Goal: Task Accomplishment & Management: Use online tool/utility

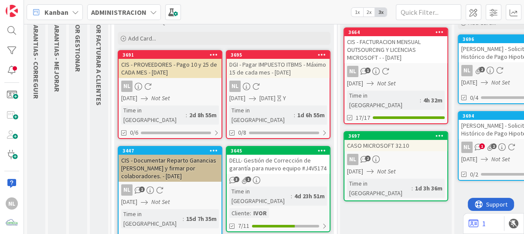
scroll to position [76, 0]
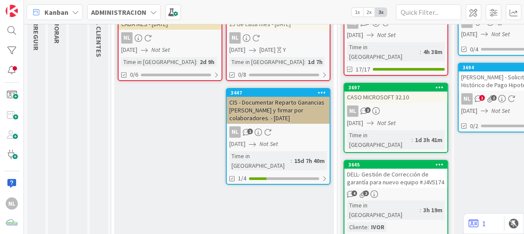
scroll to position [69, 0]
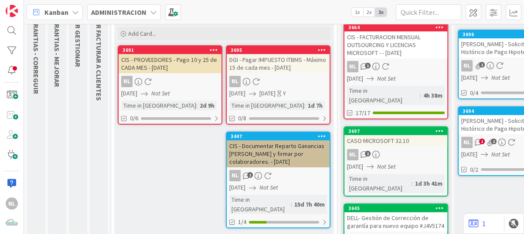
click at [292, 161] on div "CIS - Documentar Reparto Ganancias [PERSON_NAME] y firmar por colaboradores. - …" at bounding box center [278, 153] width 103 height 27
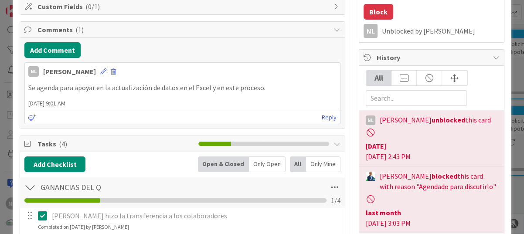
scroll to position [218, 0]
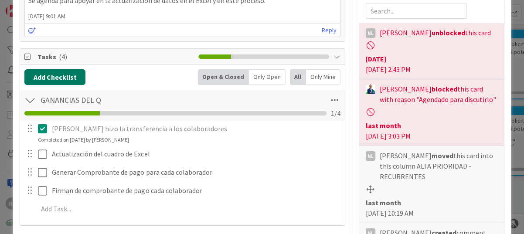
click at [65, 76] on button "Add Checklist" at bounding box center [54, 77] width 61 height 16
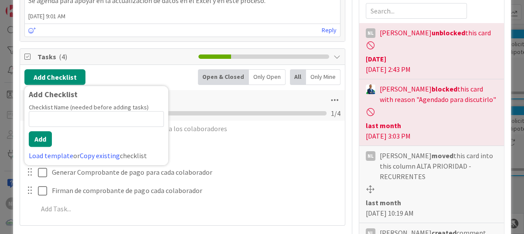
click at [152, 56] on span "Tasks ( 4 )" at bounding box center [115, 56] width 156 height 10
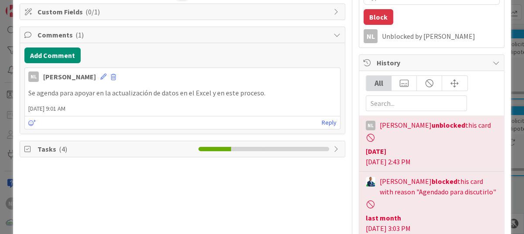
scroll to position [87, 0]
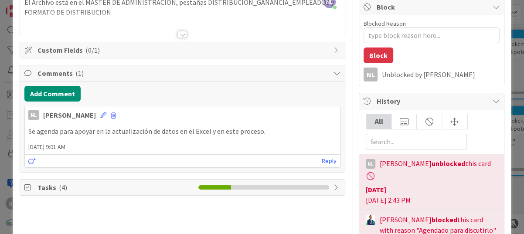
click at [74, 187] on span "Tasks ( 4 )" at bounding box center [115, 187] width 156 height 10
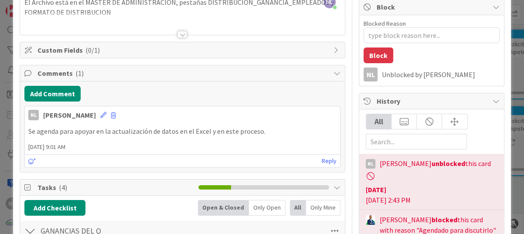
click at [60, 187] on span "( 4 )" at bounding box center [63, 187] width 8 height 9
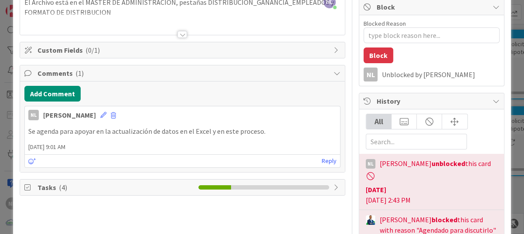
click at [60, 187] on span "( 4 )" at bounding box center [63, 187] width 8 height 9
type textarea "x"
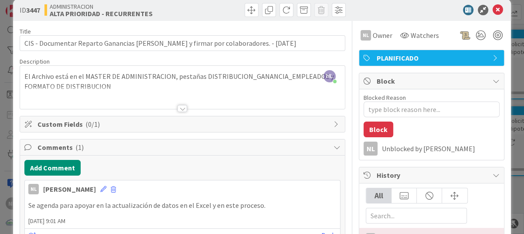
scroll to position [0, 0]
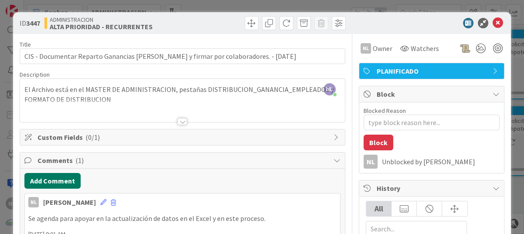
click at [61, 181] on button "Add Comment" at bounding box center [52, 181] width 56 height 16
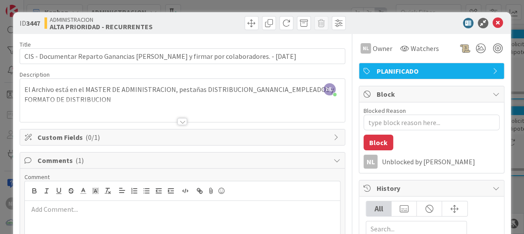
click at [64, 213] on p at bounding box center [182, 209] width 308 height 10
drag, startPoint x: 105, startPoint y: 205, endPoint x: 8, endPoint y: 206, distance: 96.3
click at [8, 206] on div "ID 3447 ADMINISTRACION ALTA PRIORIDAD - RECURRENTES Title 86 / 128 CIS - Docume…" at bounding box center [262, 117] width 524 height 234
drag, startPoint x: 116, startPoint y: 203, endPoint x: 26, endPoint y: 208, distance: 90.8
click at [26, 208] on div "Ubicando monto distribuid" at bounding box center [182, 218] width 315 height 35
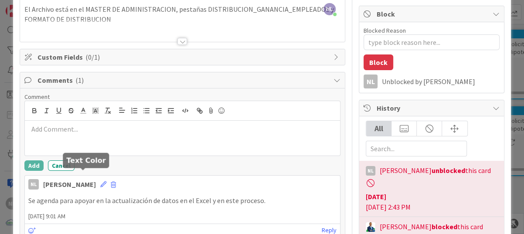
scroll to position [131, 0]
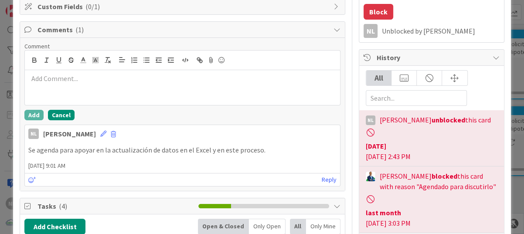
click at [60, 112] on button "Cancel" at bounding box center [61, 115] width 27 height 10
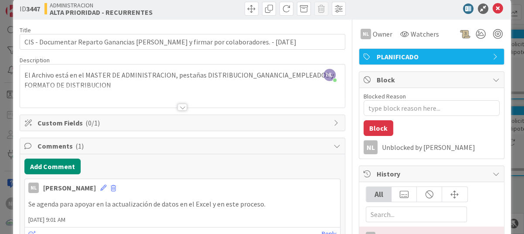
scroll to position [0, 0]
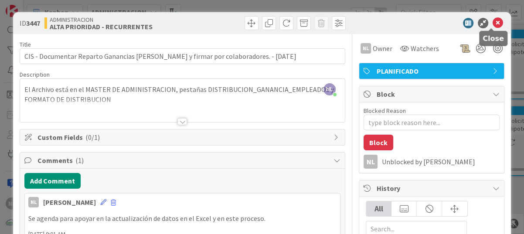
click at [493, 21] on icon at bounding box center [498, 23] width 10 height 10
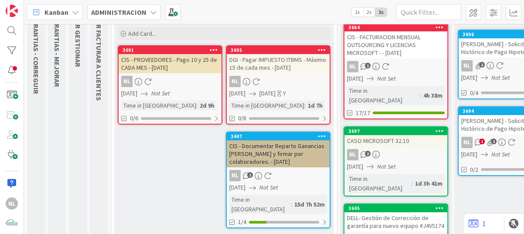
click at [274, 160] on div "CIS - Documentar Reparto Ganancias [PERSON_NAME] y firmar por colaboradores. - …" at bounding box center [278, 153] width 103 height 27
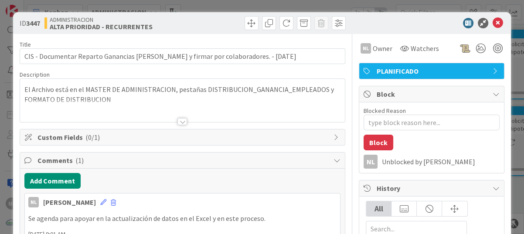
type textarea "x"
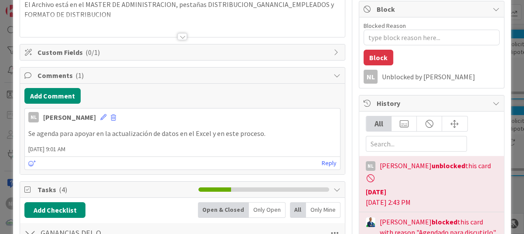
scroll to position [87, 0]
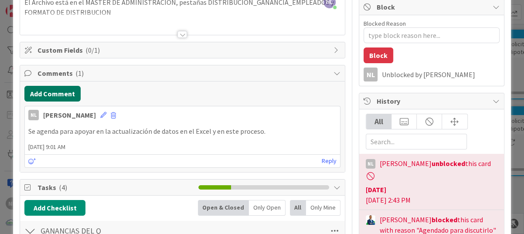
click at [50, 93] on button "Add Comment" at bounding box center [52, 94] width 56 height 16
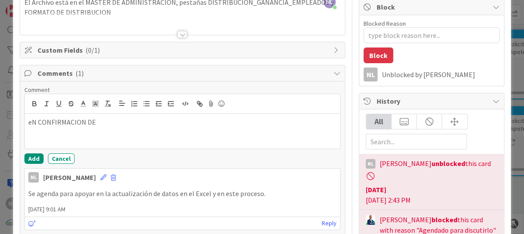
drag, startPoint x: 98, startPoint y: 119, endPoint x: 31, endPoint y: 122, distance: 67.6
click at [31, 122] on p "eN CONFIRMACION DE" at bounding box center [182, 122] width 308 height 10
click at [264, 119] on p "En confirmación de monto, ya que la transacción no da descripción detallada." at bounding box center [182, 122] width 308 height 10
click at [27, 159] on button "Add" at bounding box center [33, 158] width 19 height 10
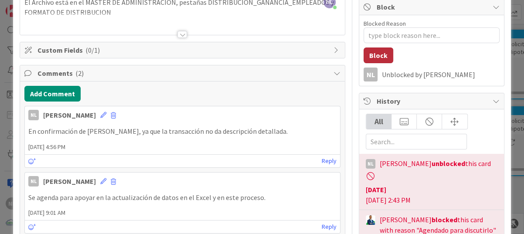
click at [370, 56] on button "Block" at bounding box center [379, 56] width 30 height 16
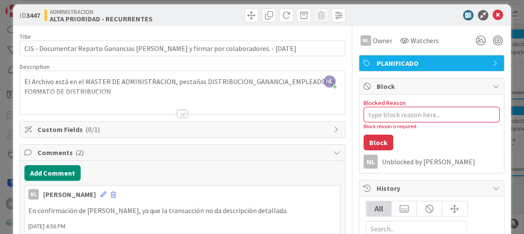
scroll to position [0, 0]
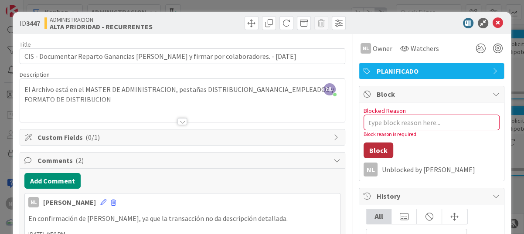
click at [371, 151] on button "Block" at bounding box center [379, 151] width 30 height 16
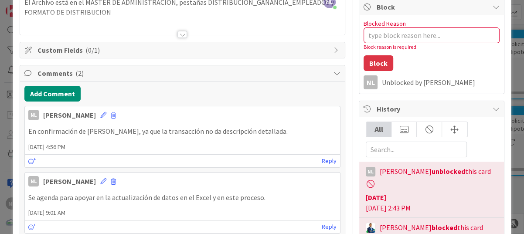
click at [456, 78] on div "Unblocked by Nubia" at bounding box center [441, 82] width 118 height 8
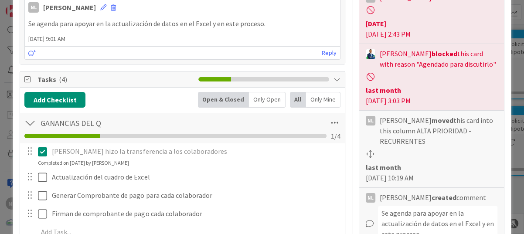
scroll to position [262, 0]
click at [452, 88] on div "last month 29 August 2025 3:03 PM" at bounding box center [432, 95] width 132 height 21
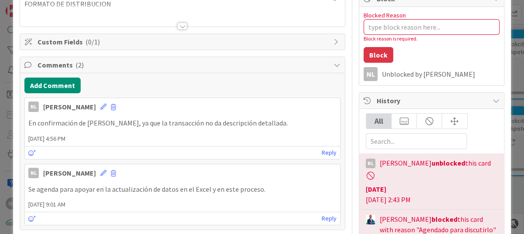
scroll to position [87, 0]
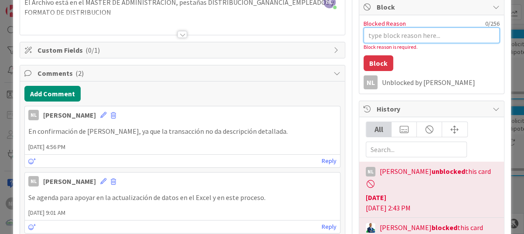
click at [368, 34] on textarea "Blocked Reason" at bounding box center [432, 35] width 136 height 16
type textarea "x"
type textarea "E"
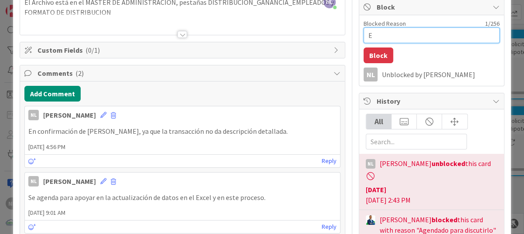
type textarea "x"
type textarea "En"
type textarea "x"
type textarea "En"
type textarea "x"
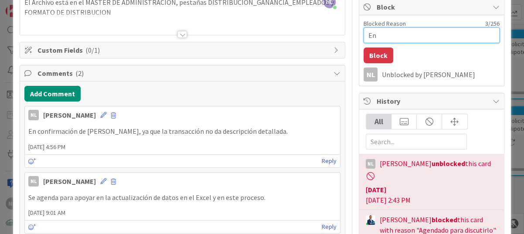
type textarea "En p"
type textarea "x"
type textarea "En pr"
type textarea "x"
type textarea "En pro"
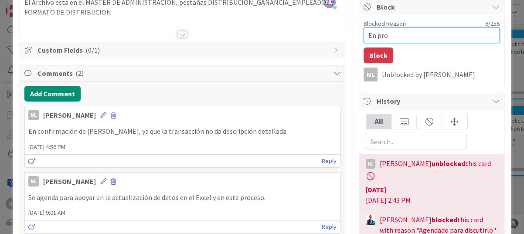
type textarea "x"
type textarea "En proc"
type textarea "x"
type textarea "En proce"
type textarea "x"
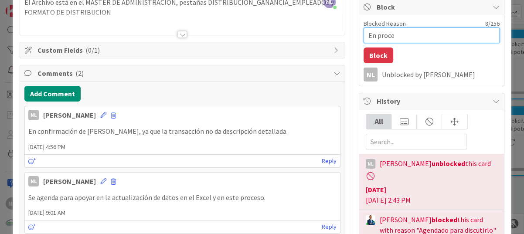
type textarea "En proces"
type textarea "x"
type textarea "En proceso"
type textarea "x"
type textarea "En proceso"
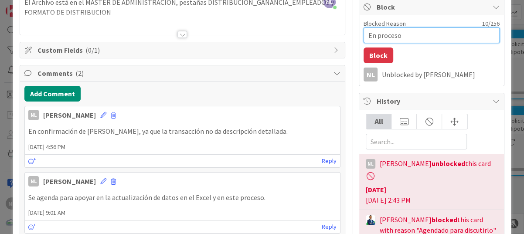
type textarea "x"
type textarea "En proceso d"
type textarea "x"
type textarea "En proceso de"
type textarea "x"
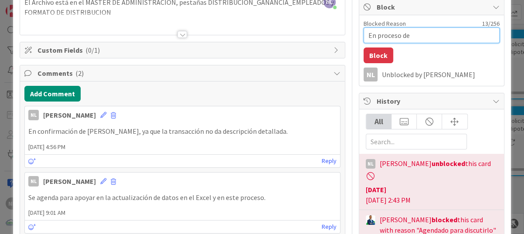
type textarea "En proceso de"
type textarea "x"
type textarea "En proceso de a"
type textarea "x"
type textarea "En proceso de ac"
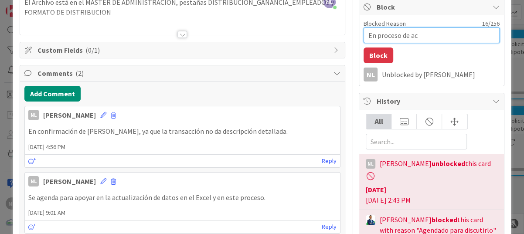
type textarea "x"
type textarea "En proceso de act"
type textarea "x"
type textarea "En proceso de actu"
type textarea "x"
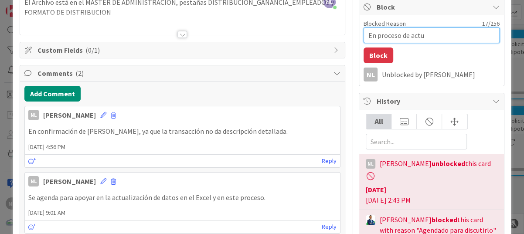
type textarea "En proceso de actua"
type textarea "x"
type textarea "En proceso de actual"
type textarea "x"
type textarea "En proceso de actuali"
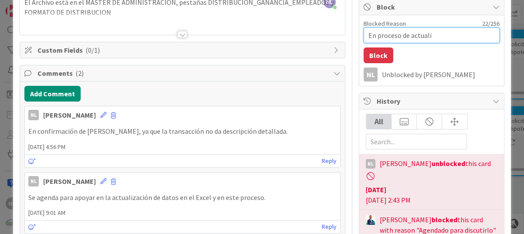
type textarea "x"
type textarea "En proceso de actualiz"
type textarea "x"
type textarea "En proceso de actualiza"
type textarea "x"
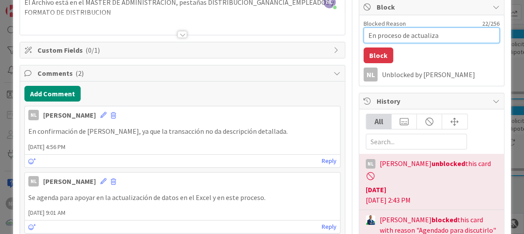
type textarea "En proceso de actualizac"
type textarea "x"
type textarea "En proceso de actualizaco"
type textarea "x"
type textarea "En proceso de actualizac"
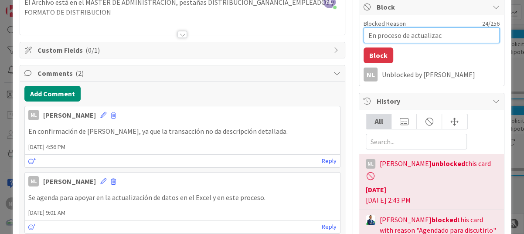
type textarea "x"
type textarea "En proceso de actualizaci"
type textarea "x"
type textarea "En proceso de actualizacio"
type textarea "x"
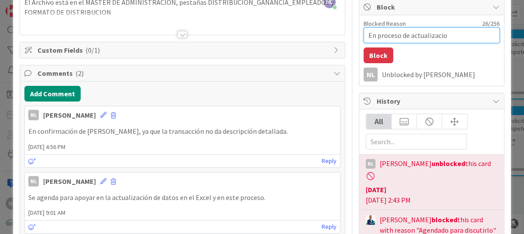
type textarea "En proceso de actualizacion"
type textarea "x"
type textarea "En proceso de actualizacion"
type textarea "x"
type textarea "En proceso de actualización"
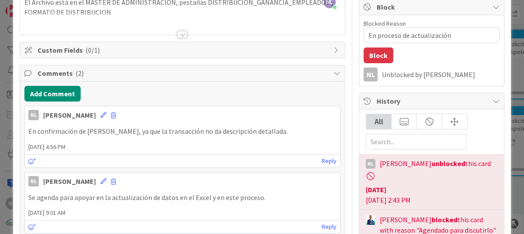
click at [445, 58] on div "Blocked Reason 28 / 256 En proceso de actualización Block NL Unblocked by Nubia" at bounding box center [431, 50] width 145 height 71
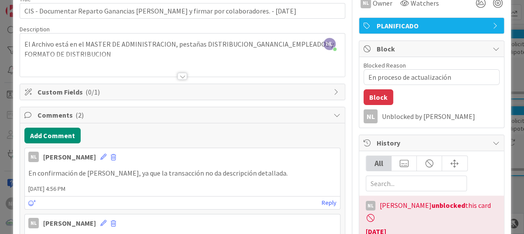
scroll to position [0, 0]
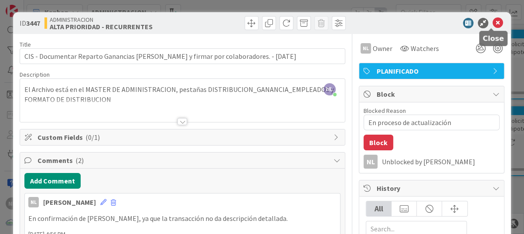
click at [493, 22] on icon at bounding box center [498, 23] width 10 height 10
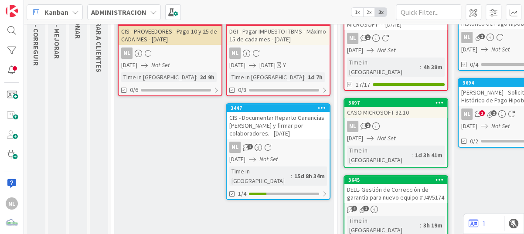
scroll to position [113, 0]
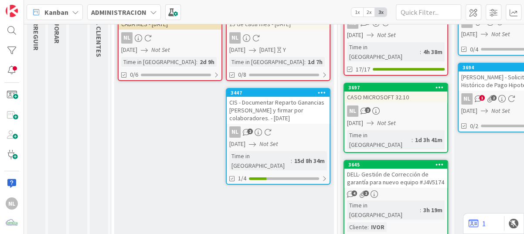
click at [272, 122] on div "CIS - Documentar Reparto Ganancias [PERSON_NAME] y firmar por colaboradores. - …" at bounding box center [278, 110] width 103 height 27
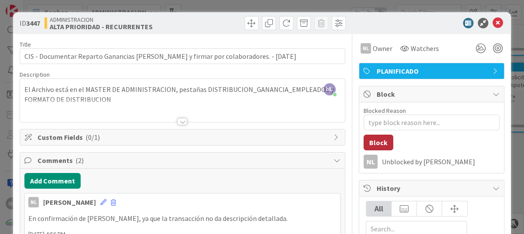
click at [375, 142] on button "Block" at bounding box center [379, 143] width 30 height 16
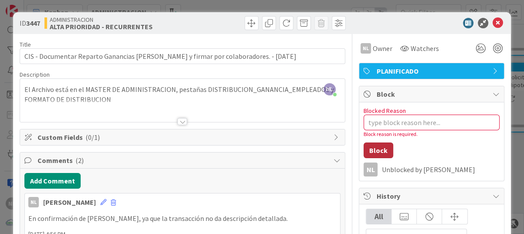
click at [367, 152] on button "Block" at bounding box center [379, 151] width 30 height 16
type textarea "x"
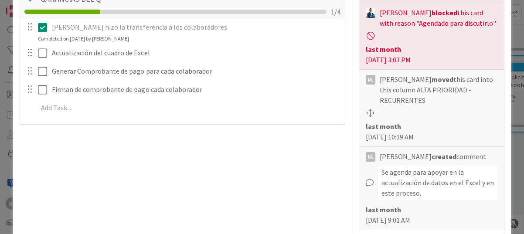
scroll to position [392, 0]
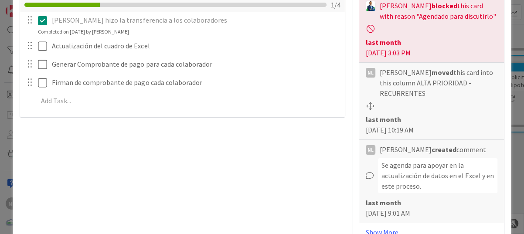
click at [230, 160] on div "Title 86 / 128 CIS - Documentar Reparto Ganancias Q Anterior y firmar por colab…" at bounding box center [183, 78] width 326 height 873
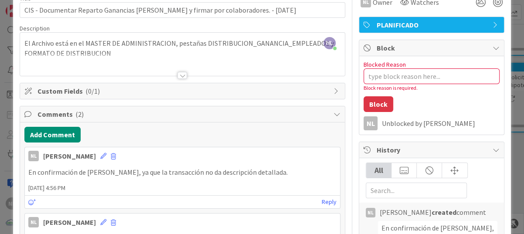
scroll to position [0, 0]
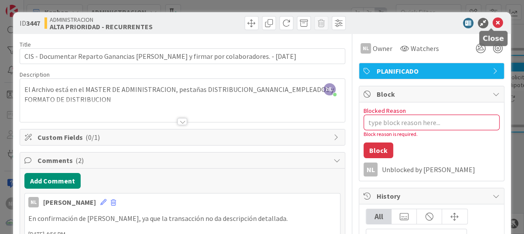
click at [493, 22] on icon at bounding box center [498, 23] width 10 height 10
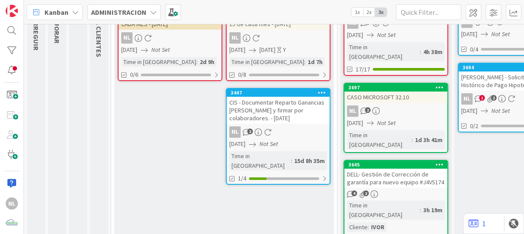
click at [272, 207] on div "ALTA PRIORIDAD - RECURRENTES TARJETAS EN LAS QUE ESTAS ACTUALMENTE TRABAJANDO A…" at bounding box center [224, 102] width 220 height 292
